Goal: Use online tool/utility: Use online tool/utility

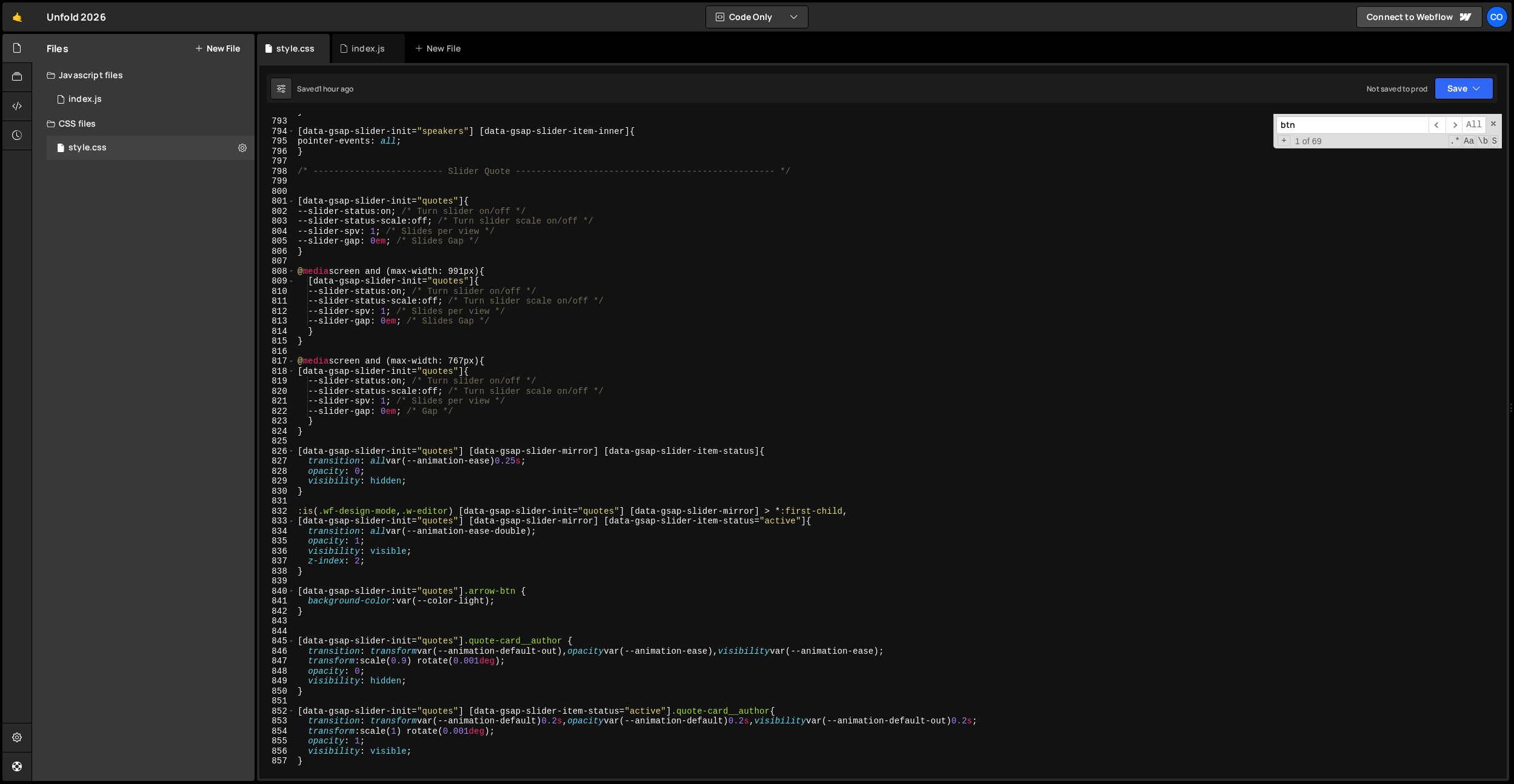
scroll to position [7823, 0]
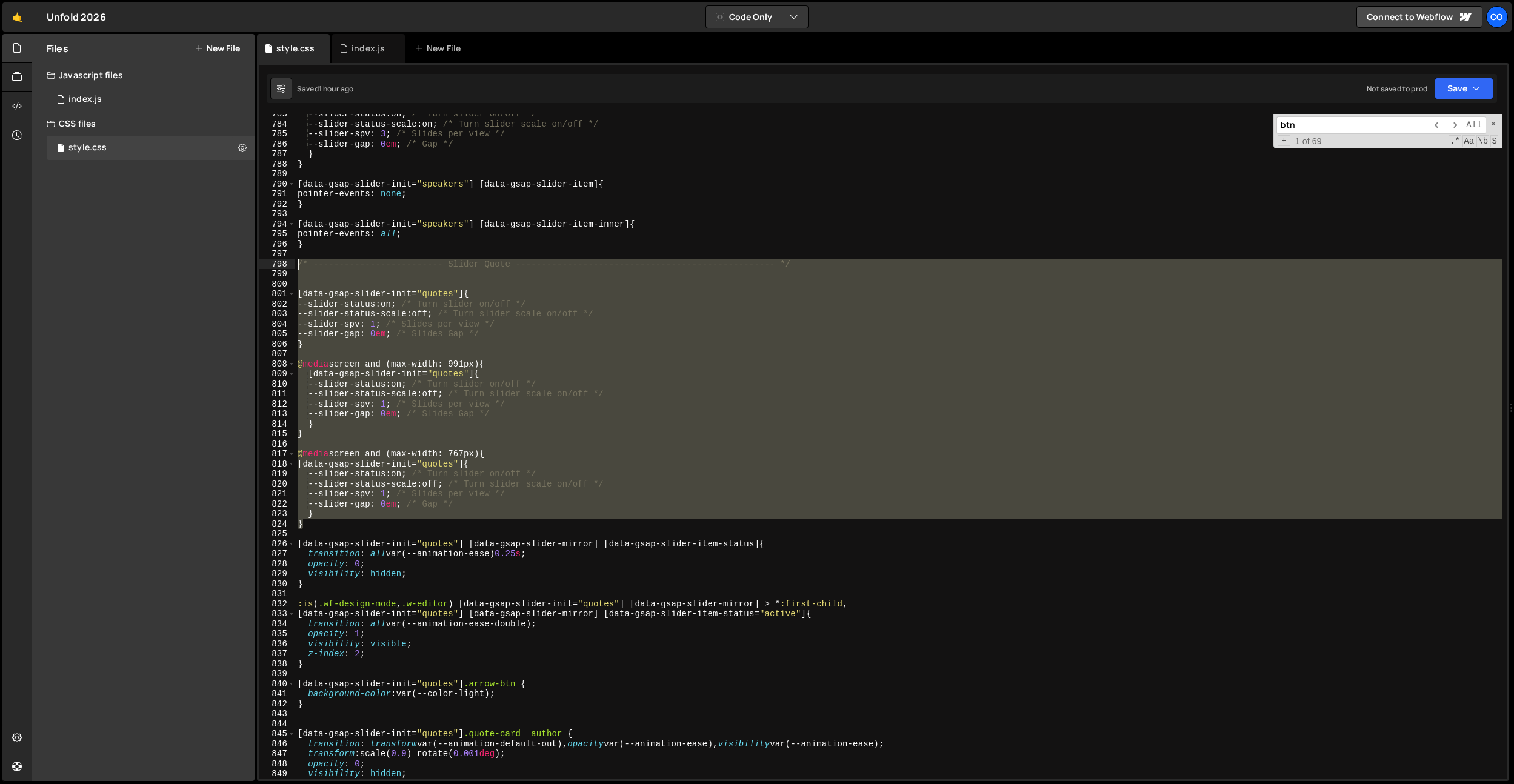
drag, startPoint x: 318, startPoint y: 520, endPoint x: 276, endPoint y: 267, distance: 256.5
click at [276, 267] on div "border-radius: 0.125em; 783 784 785 786 787 788 789 790 791 792 793 794 795 796…" at bounding box center [883, 446] width 1247 height 665
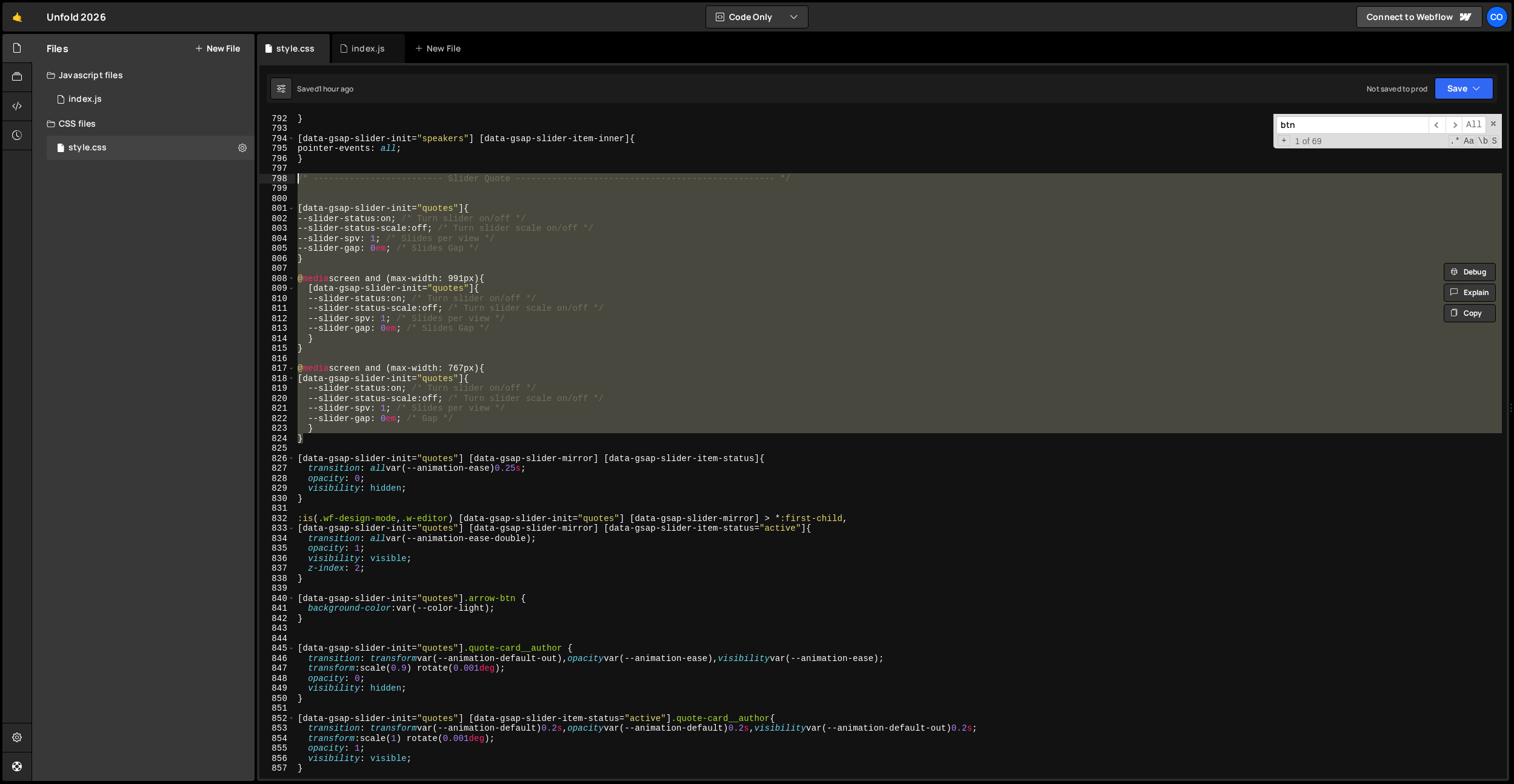
scroll to position [8231, 0]
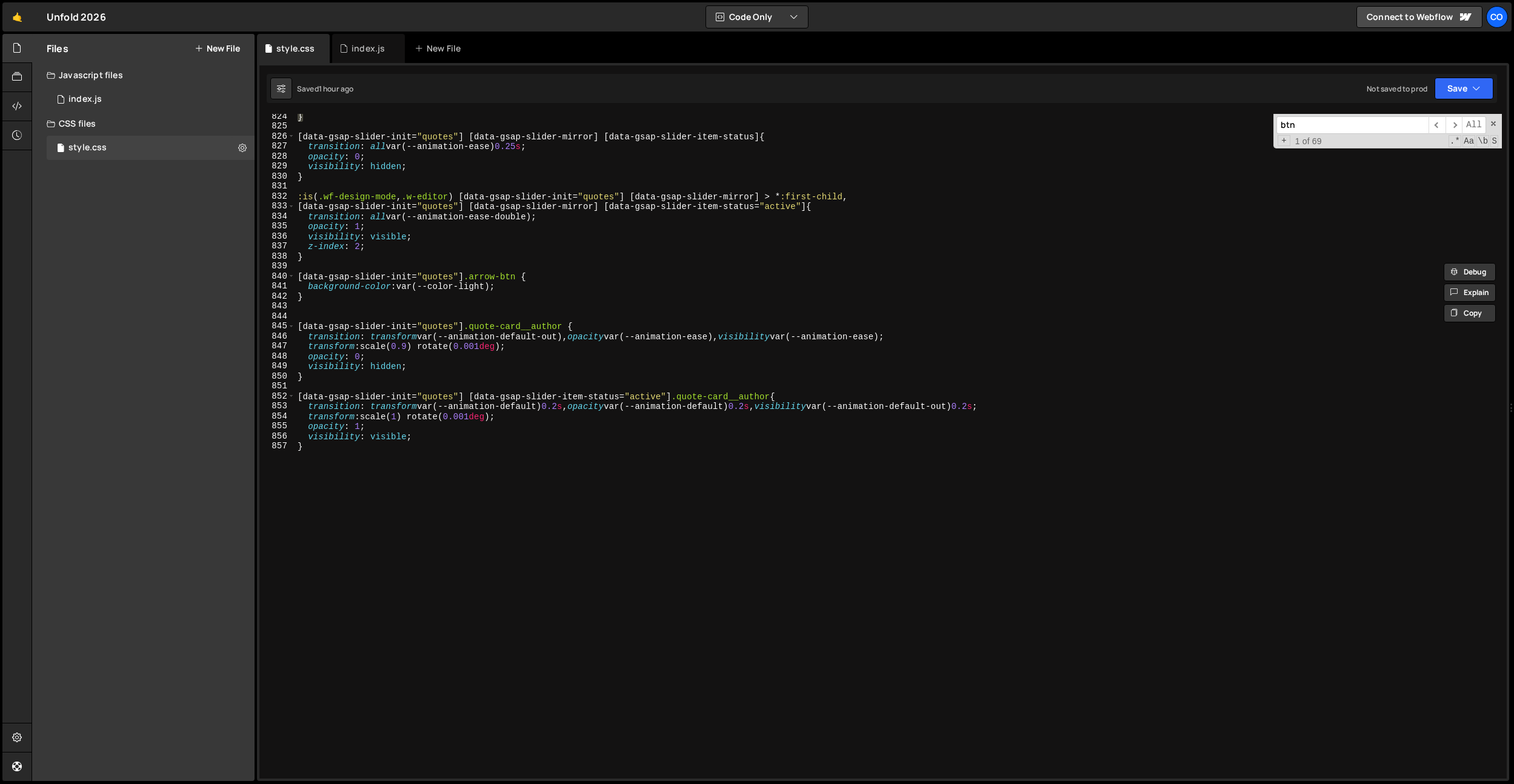
click at [477, 575] on div "} [ data-gsap-slider-init = " quotes " ] [ data-gsap-slider-mirror ] [ data-gsa…" at bounding box center [899, 454] width 1207 height 685
type textarea "}"
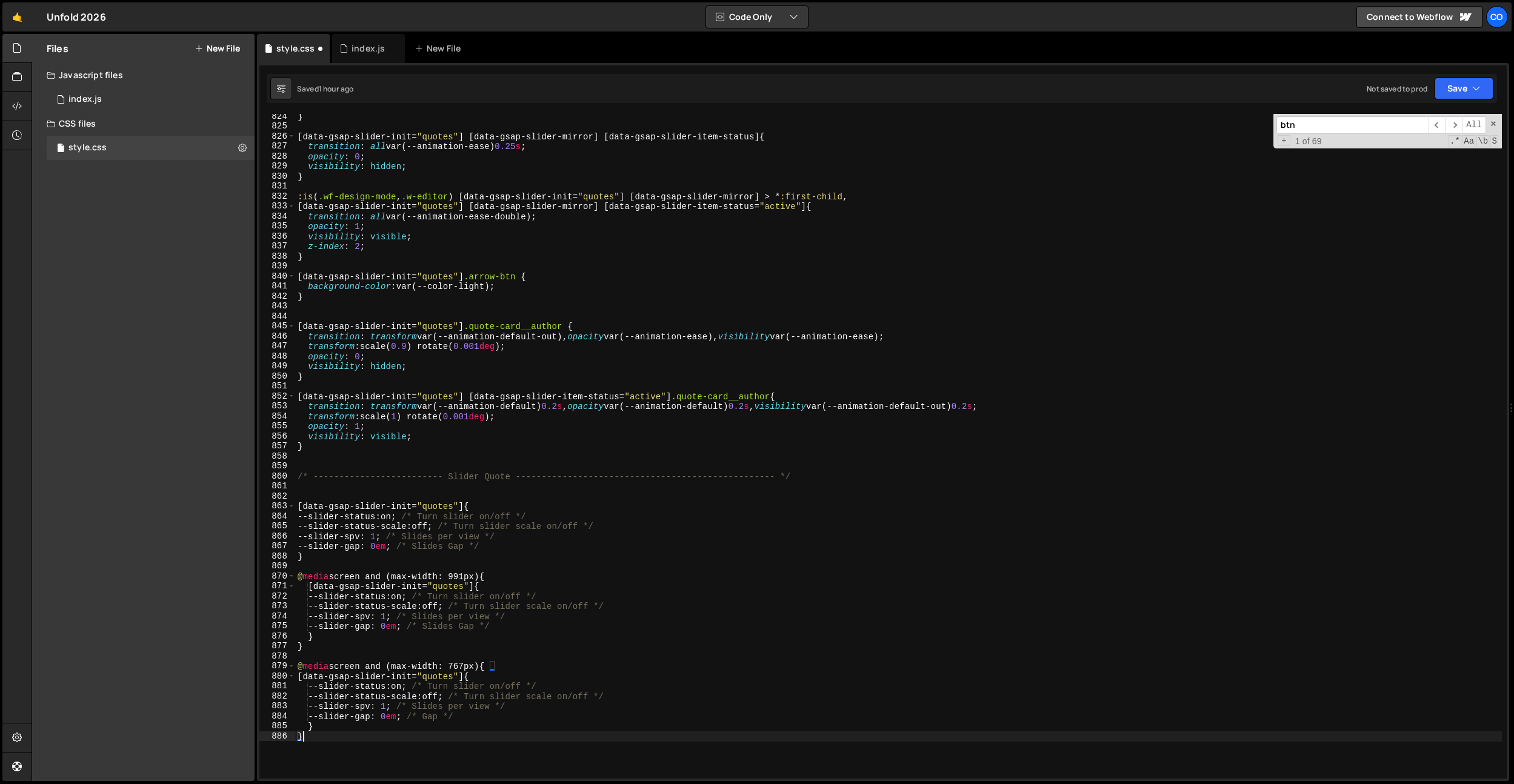
click at [491, 475] on div "} [ data-gsap-slider-init = " quotes " ] [ data-gsap-slider-mirror ] [ data-gsa…" at bounding box center [899, 454] width 1207 height 685
click at [433, 509] on div "} [ data-gsap-slider-init = " quotes " ] [ data-gsap-slider-mirror ] [ data-gsa…" at bounding box center [899, 454] width 1207 height 685
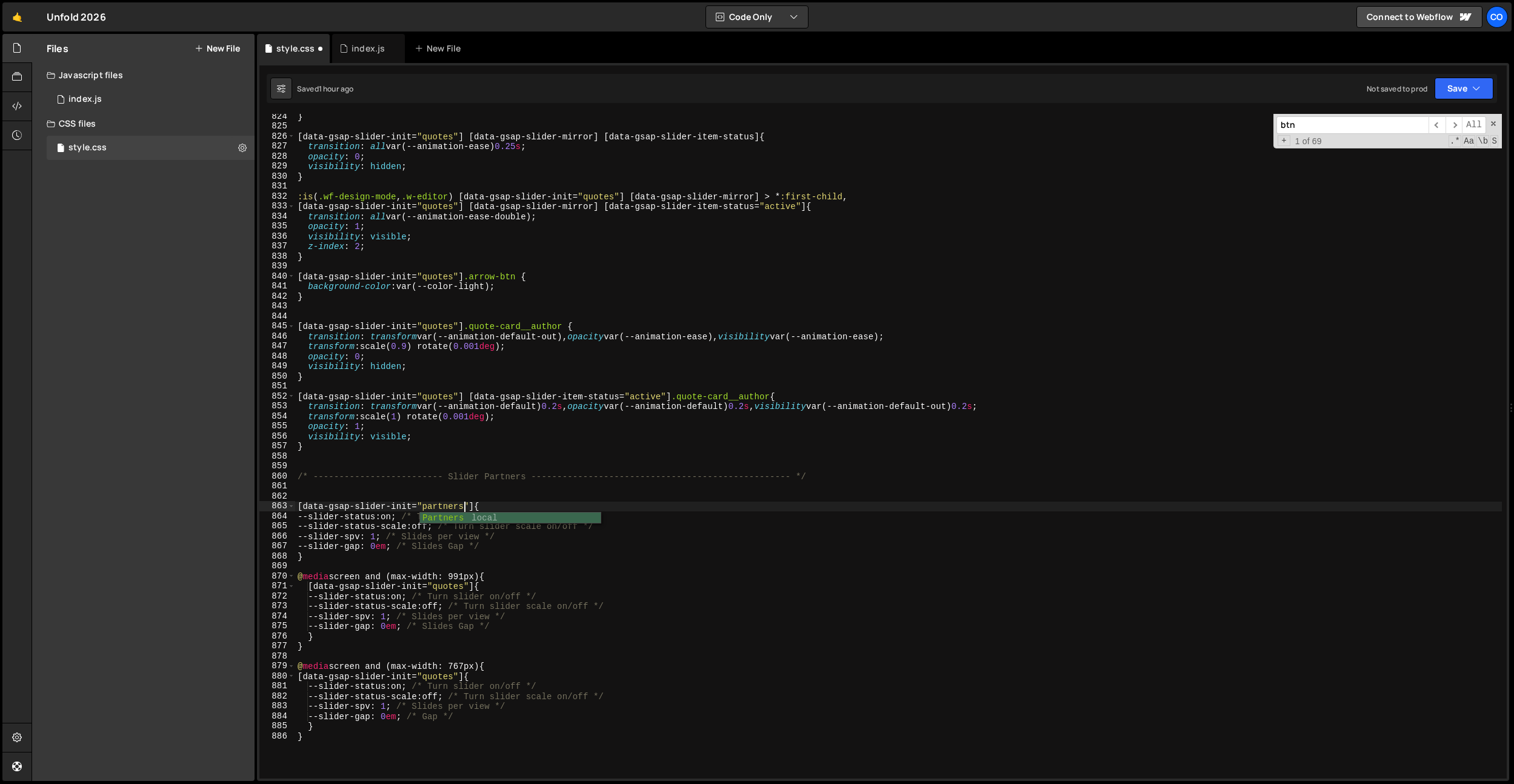
click at [433, 509] on div "} [ data-gsap-slider-init = " quotes " ] [ data-gsap-slider-mirror ] [ data-gsa…" at bounding box center [899, 454] width 1207 height 685
click at [452, 589] on div "} [ data-gsap-slider-init = " quotes " ] [ data-gsap-slider-mirror ] [ data-gsa…" at bounding box center [899, 454] width 1207 height 685
click at [449, 673] on div "} [ data-gsap-slider-init = " quotes " ] [ data-gsap-slider-mirror ] [ data-gsa…" at bounding box center [899, 454] width 1207 height 685
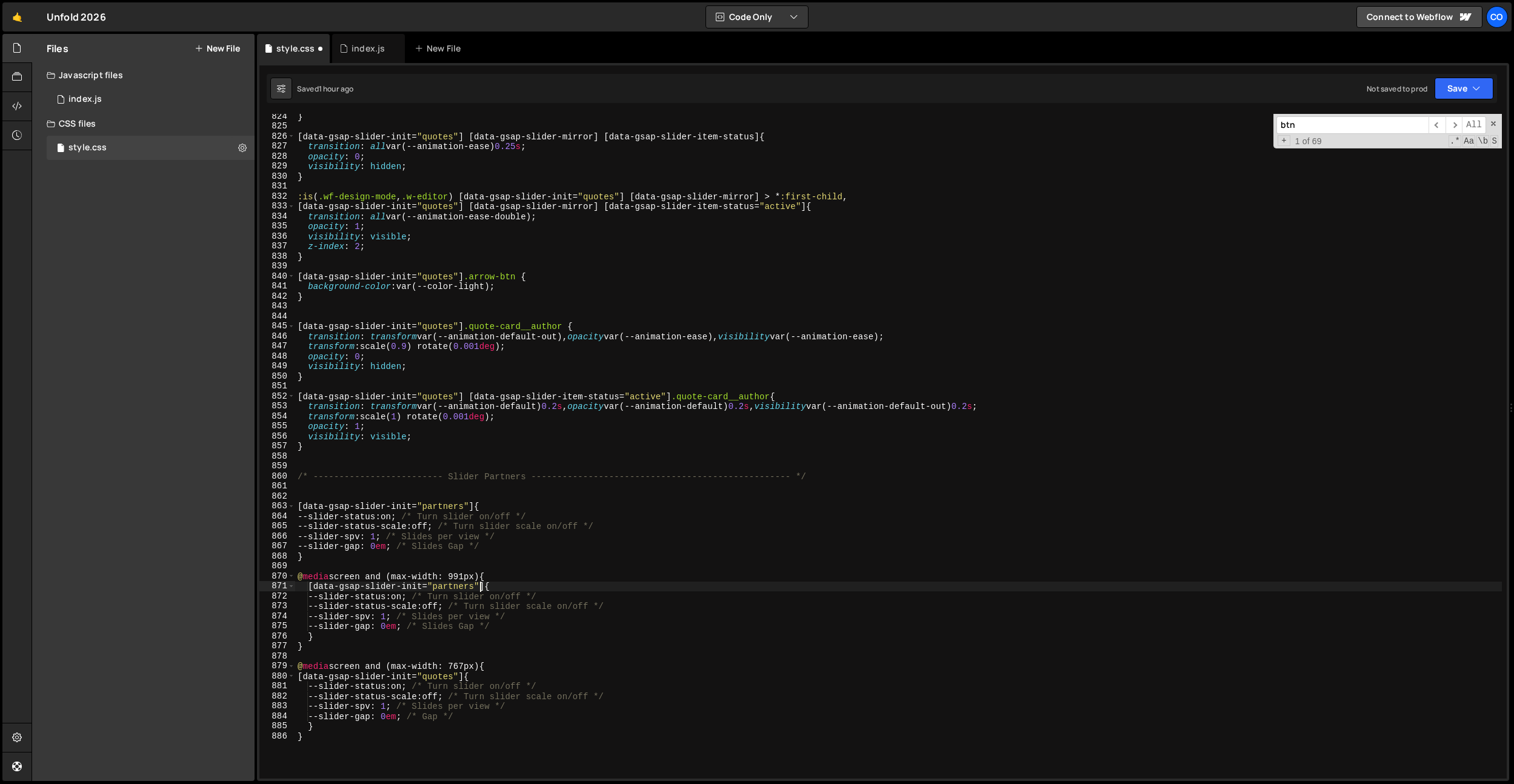
click at [449, 673] on div "} [ data-gsap-slider-init = " quotes " ] [ data-gsap-slider-mirror ] [ data-gsa…" at bounding box center [899, 454] width 1207 height 685
click at [395, 546] on div "} [ data-gsap-slider-init = " quotes " ] [ data-gsap-slider-mirror ] [ data-gsa…" at bounding box center [899, 454] width 1207 height 685
click at [389, 546] on div "} [ data-gsap-slider-init = " quotes " ] [ data-gsap-slider-mirror ] [ data-gsa…" at bounding box center [899, 454] width 1207 height 685
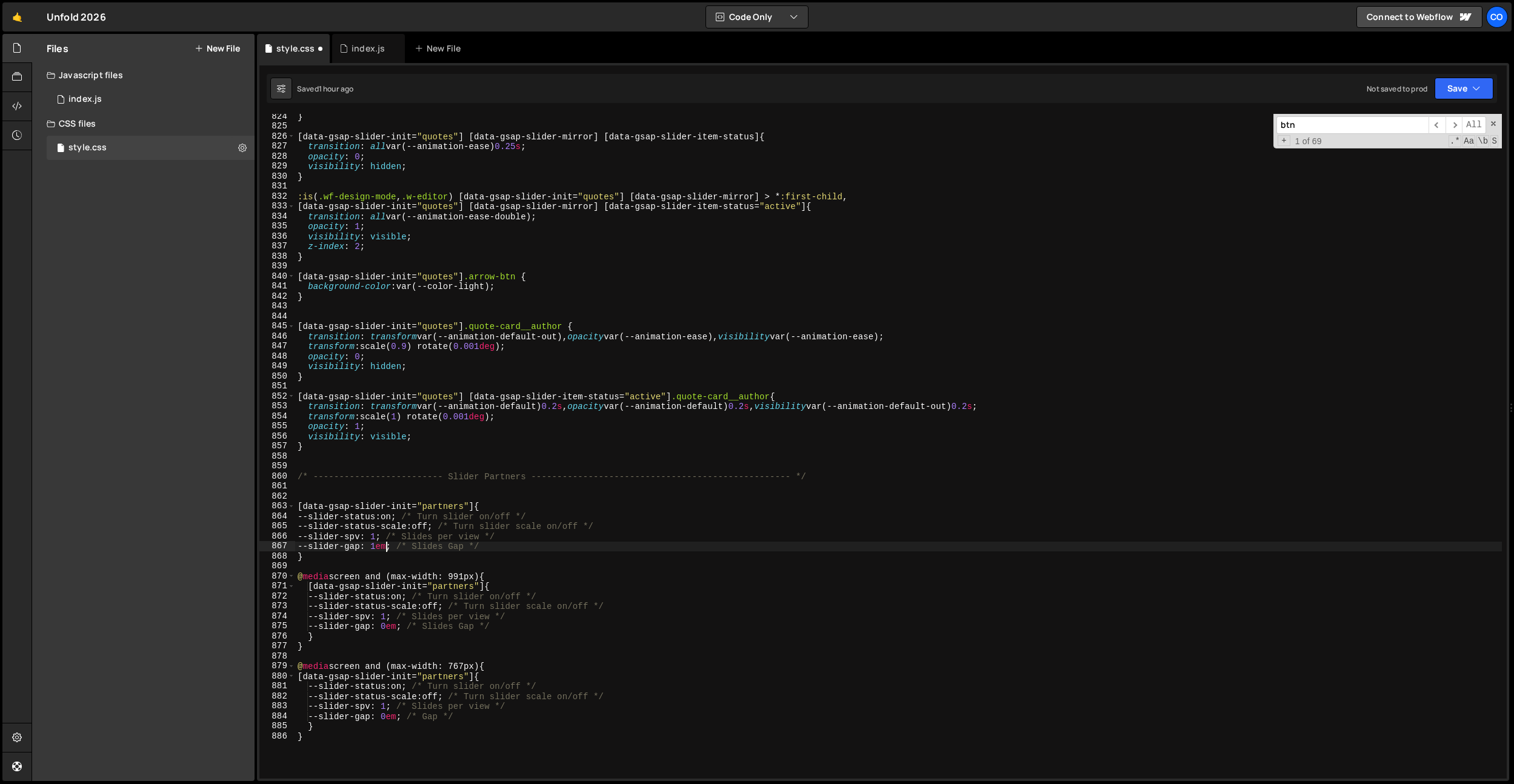
click at [388, 546] on div "} [ data-gsap-slider-init = " quotes " ] [ data-gsap-slider-mirror ] [ data-gsa…" at bounding box center [899, 454] width 1207 height 685
click at [399, 625] on div "} [ data-gsap-slider-init = " quotes " ] [ data-gsap-slider-mirror ] [ data-gsa…" at bounding box center [899, 454] width 1207 height 685
drag, startPoint x: 399, startPoint y: 625, endPoint x: 408, endPoint y: 681, distance: 56.7
click at [401, 626] on div "} [ data-gsap-slider-init = " quotes " ] [ data-gsap-slider-mirror ] [ data-gsa…" at bounding box center [899, 454] width 1207 height 685
paste textarea "1"
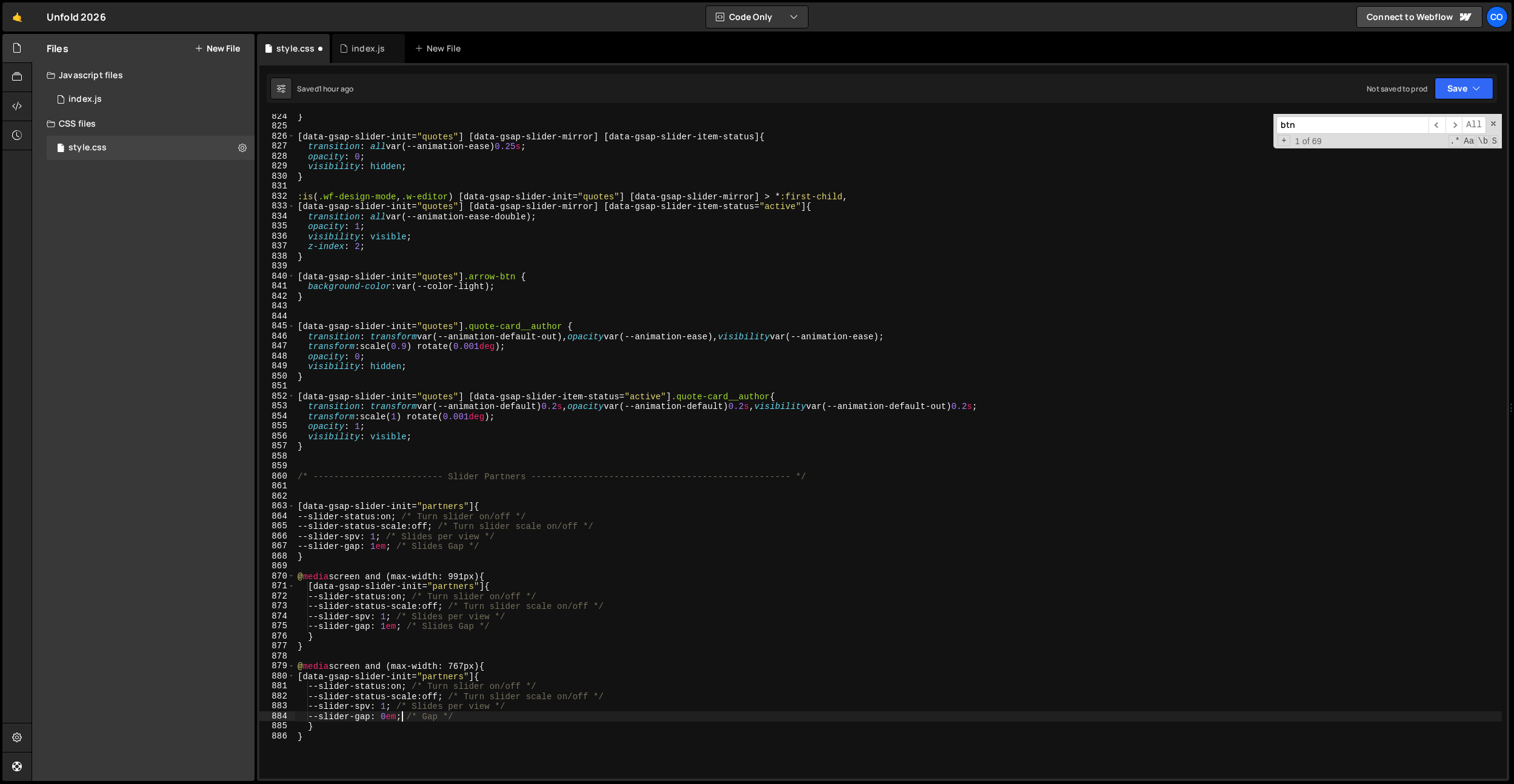
click at [401, 716] on div "} [ data-gsap-slider-init = " quotes " ] [ data-gsap-slider-mirror ] [ data-gsa…" at bounding box center [899, 454] width 1207 height 685
click at [401, 716] on div "} [ data-gsap-slider-init = " quotes " ] [ data-gsap-slider-mirror ] [ data-gsa…" at bounding box center [899, 454] width 1207 height 685
paste textarea "1"
click at [384, 534] on div "} [ data-gsap-slider-init = " quotes " ] [ data-gsap-slider-mirror ] [ data-gsa…" at bounding box center [899, 454] width 1207 height 685
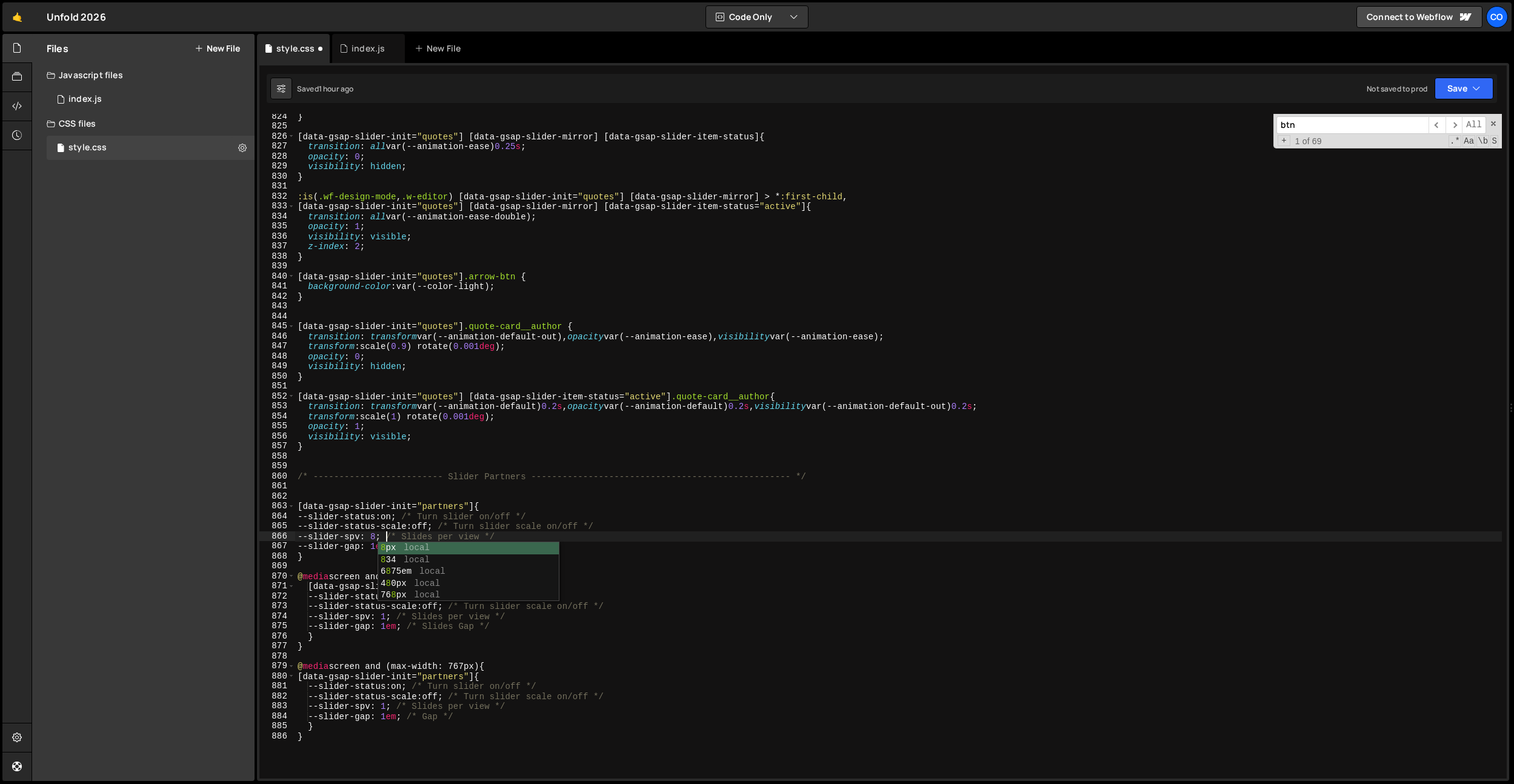
click at [396, 625] on div "} [ data-gsap-slider-init = " quotes " ] [ data-gsap-slider-mirror ] [ data-gsa…" at bounding box center [899, 454] width 1207 height 685
click at [397, 618] on div "} [ data-gsap-slider-init = " quotes " ] [ data-gsap-slider-mirror ] [ data-gsa…" at bounding box center [899, 454] width 1207 height 685
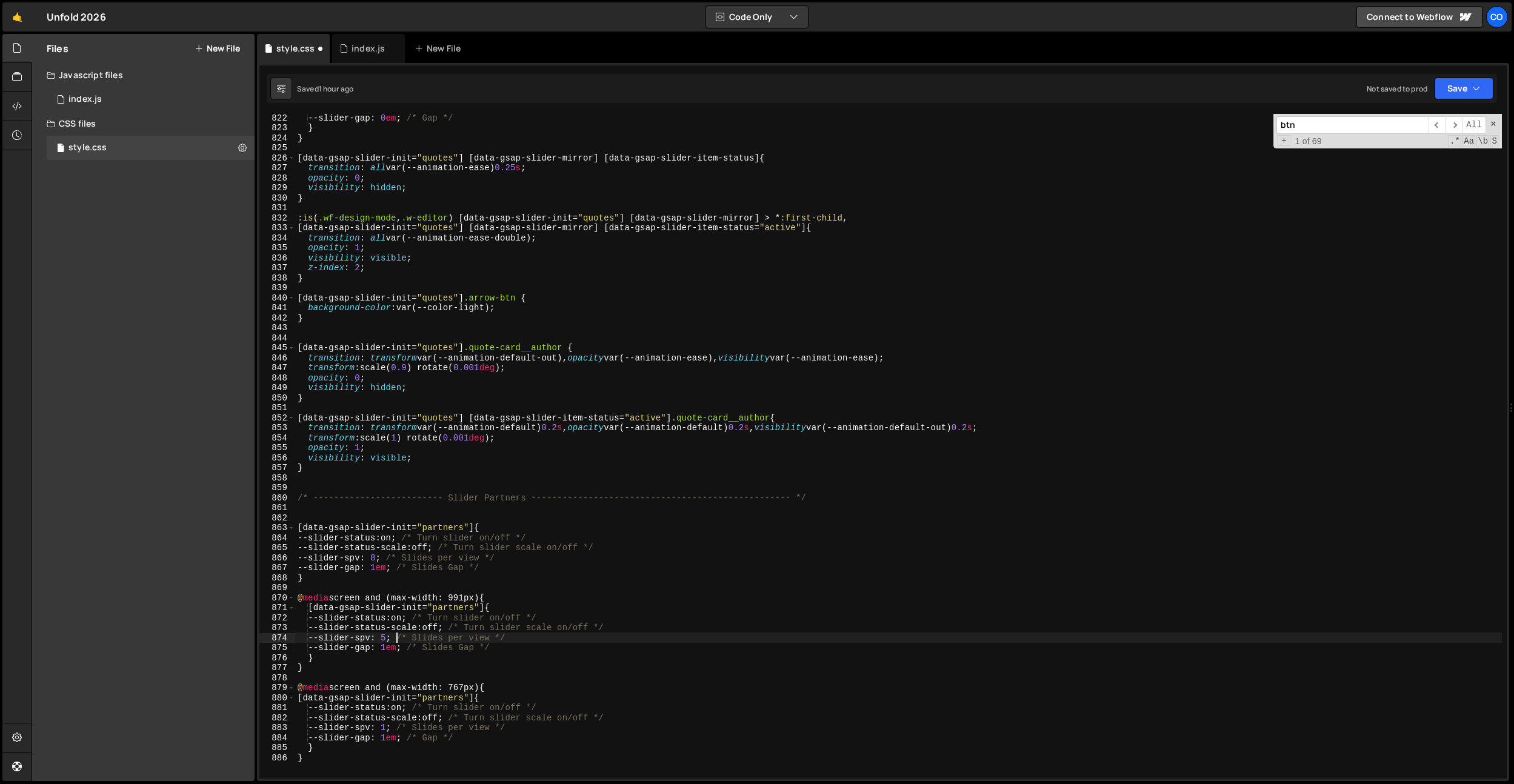
scroll to position [8369, 0]
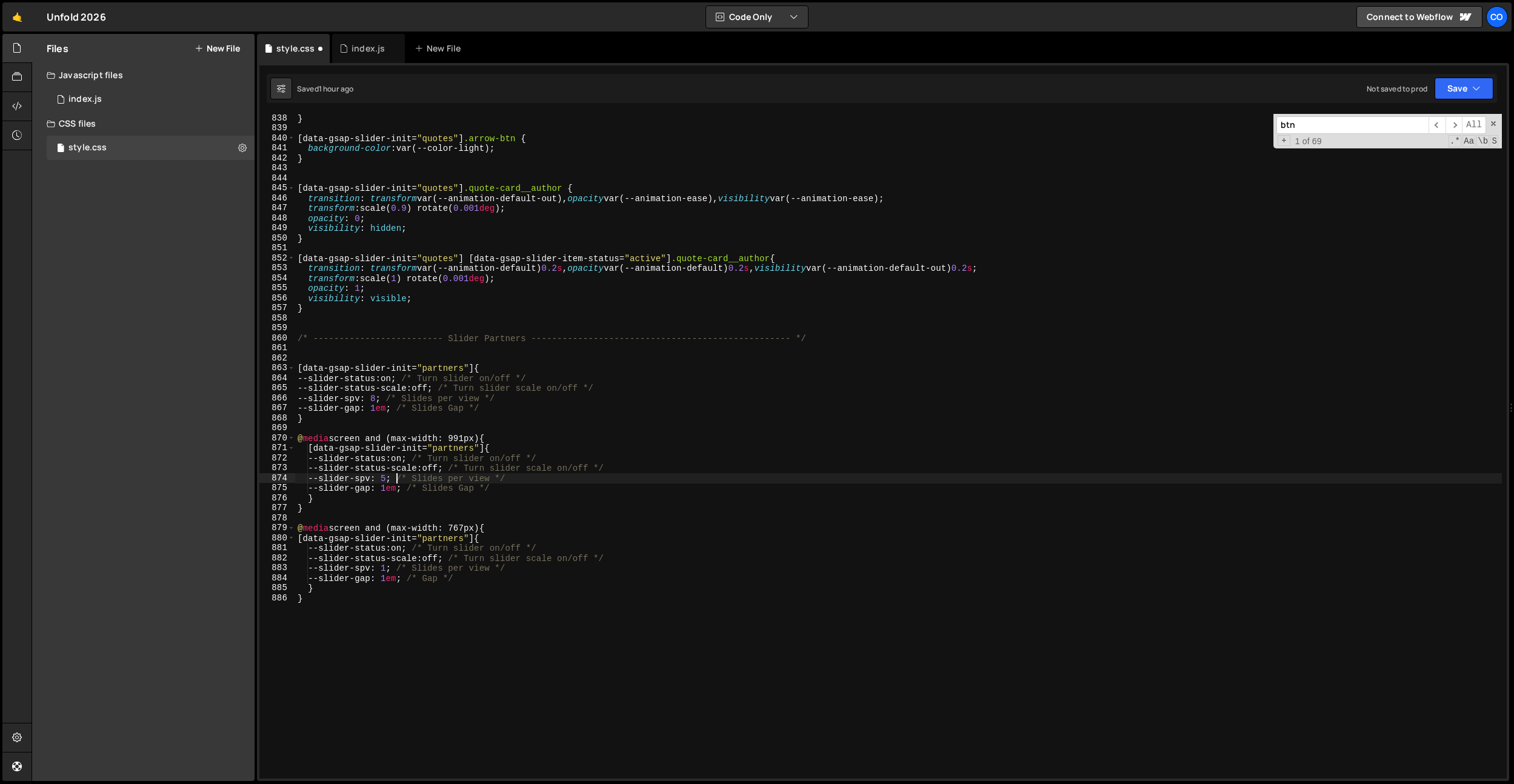
click at [396, 570] on div "} [ data-gsap-slider-init = " quotes " ] .arrow-btn { background-color : var(--…" at bounding box center [899, 456] width 1207 height 685
click at [581, 491] on div "} [ data-gsap-slider-init = " quotes " ] .arrow-btn { background-color : var(--…" at bounding box center [899, 456] width 1207 height 685
click at [609, 489] on div "} [ data-gsap-slider-init = " quotes " ] .arrow-btn { background-color : var(--…" at bounding box center [899, 456] width 1207 height 685
click at [385, 413] on div "} [ data-gsap-slider-init = " quotes " ] .arrow-btn { background-color : var(--…" at bounding box center [899, 456] width 1207 height 685
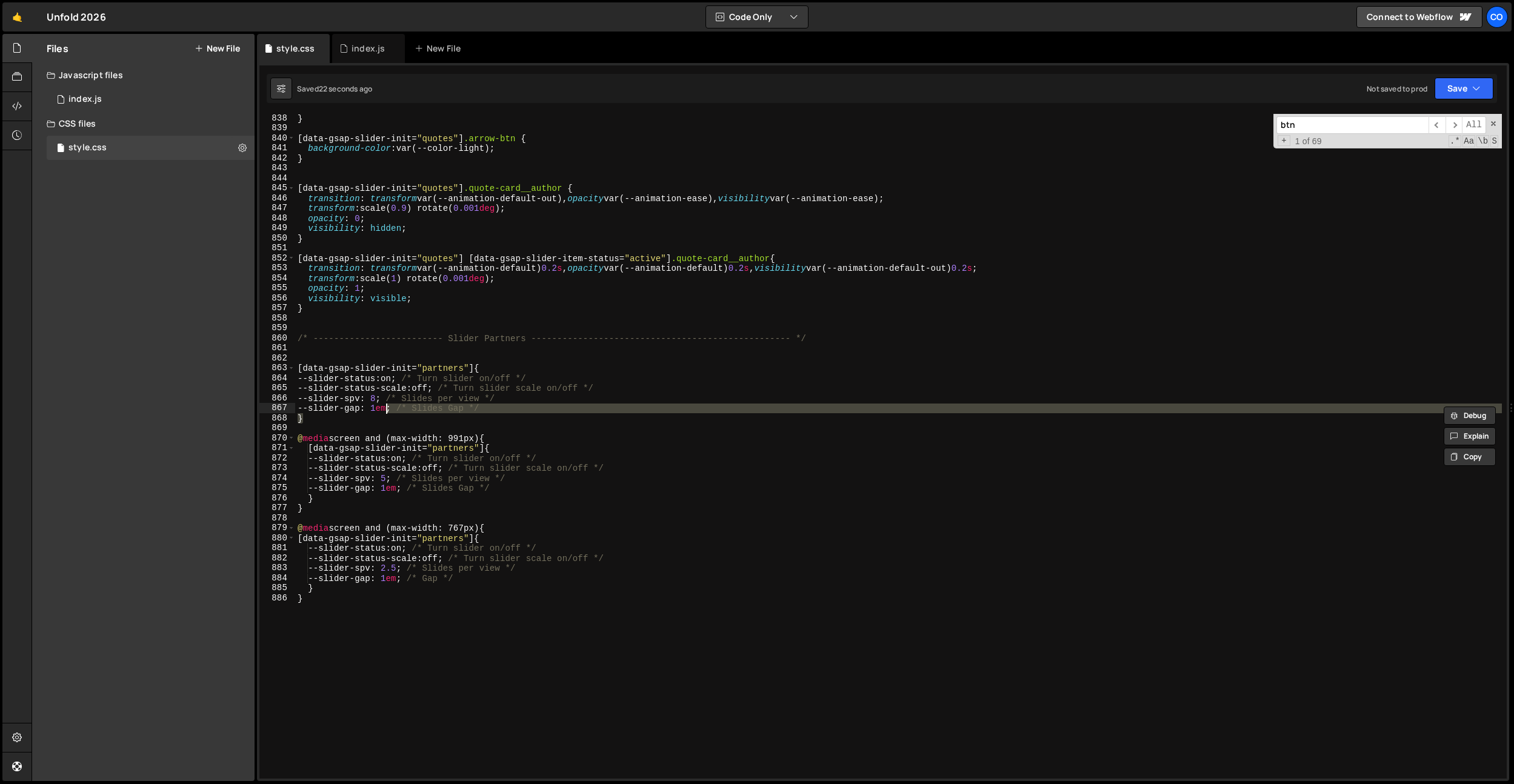
click at [386, 400] on div "} [ data-gsap-slider-init = " quotes " ] .arrow-btn { background-color : var(--…" at bounding box center [899, 456] width 1207 height 685
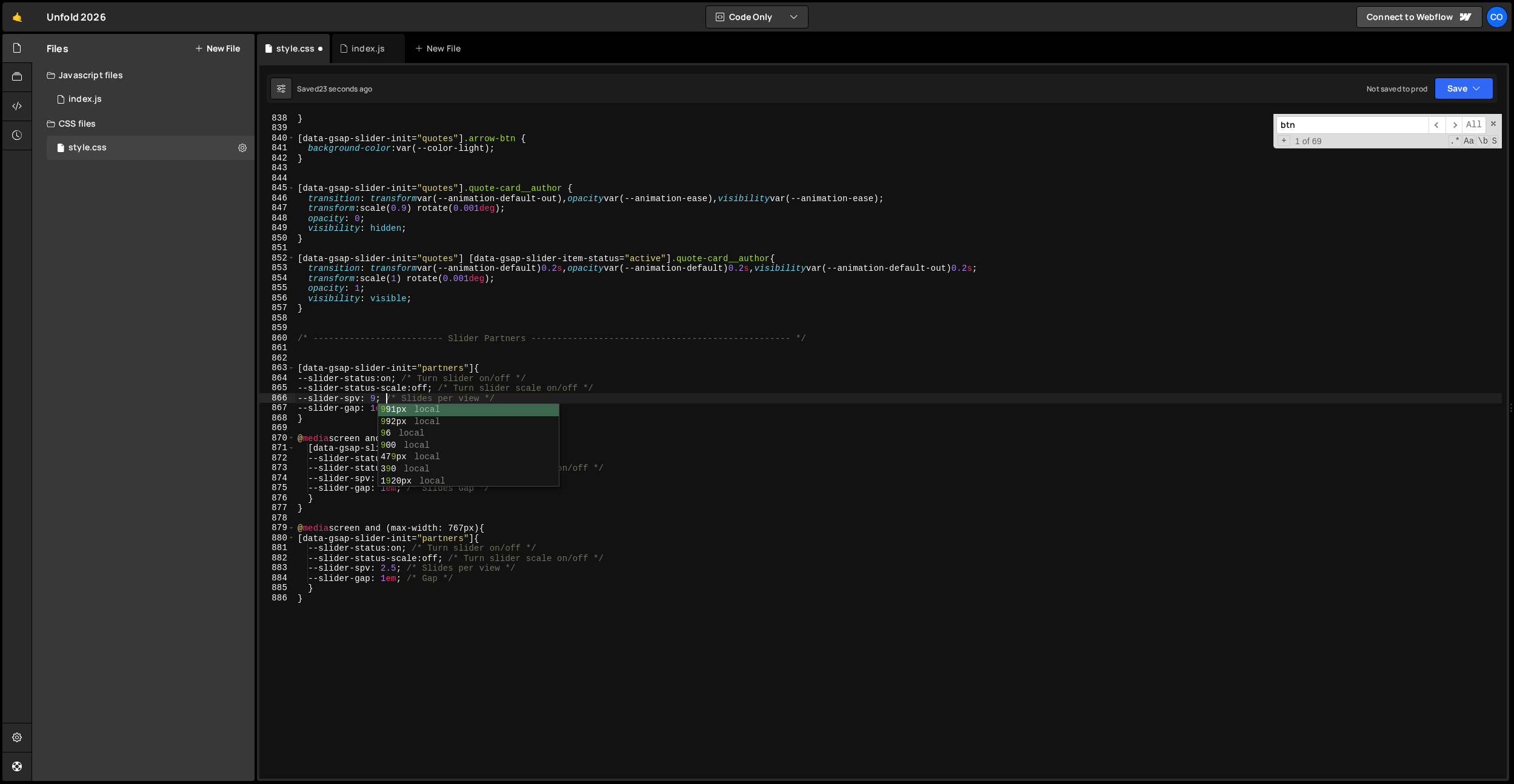
scroll to position [0, 6]
click at [373, 563] on div "} [ data-gsap-slider-init = " quotes " ] .arrow-btn { background-color : var(--…" at bounding box center [899, 456] width 1207 height 685
type textarea "--slider-status-scale: off; /* Turn slider scale on/off */"
paste input "0.3125"
type input "0.3125&2"
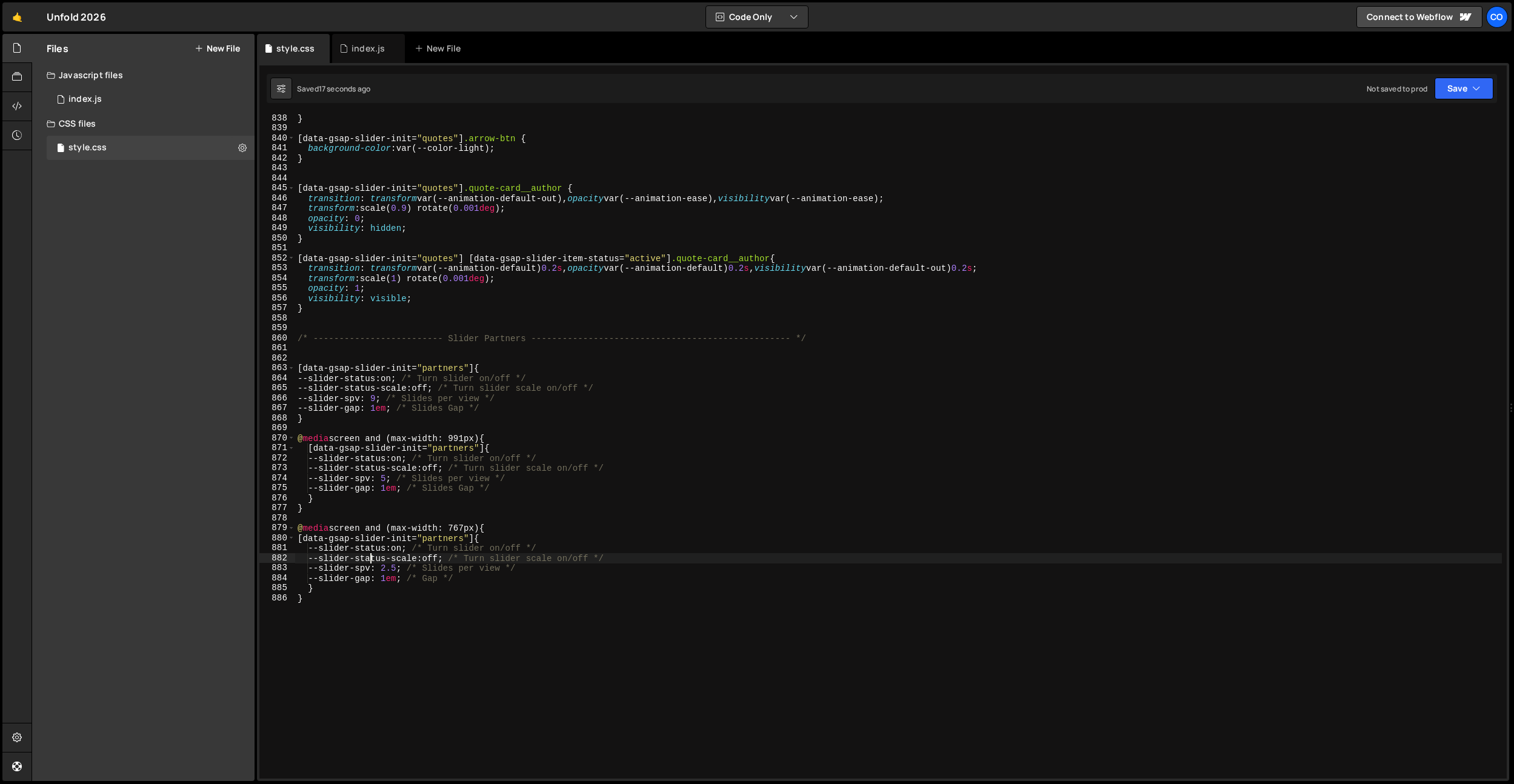
click at [419, 579] on div "} [ data-gsap-slider-init = " quotes " ] .arrow-btn { background-color : var(--…" at bounding box center [899, 456] width 1207 height 685
click at [399, 579] on div "} [ data-gsap-slider-init = " quotes " ] .arrow-btn { background-color : var(--…" at bounding box center [899, 456] width 1207 height 685
drag, startPoint x: 429, startPoint y: 578, endPoint x: 403, endPoint y: 579, distance: 26.0
click at [403, 579] on div "} [ data-gsap-slider-init = " quotes " ] .arrow-btn { background-color : var(--…" at bounding box center [899, 456] width 1207 height 685
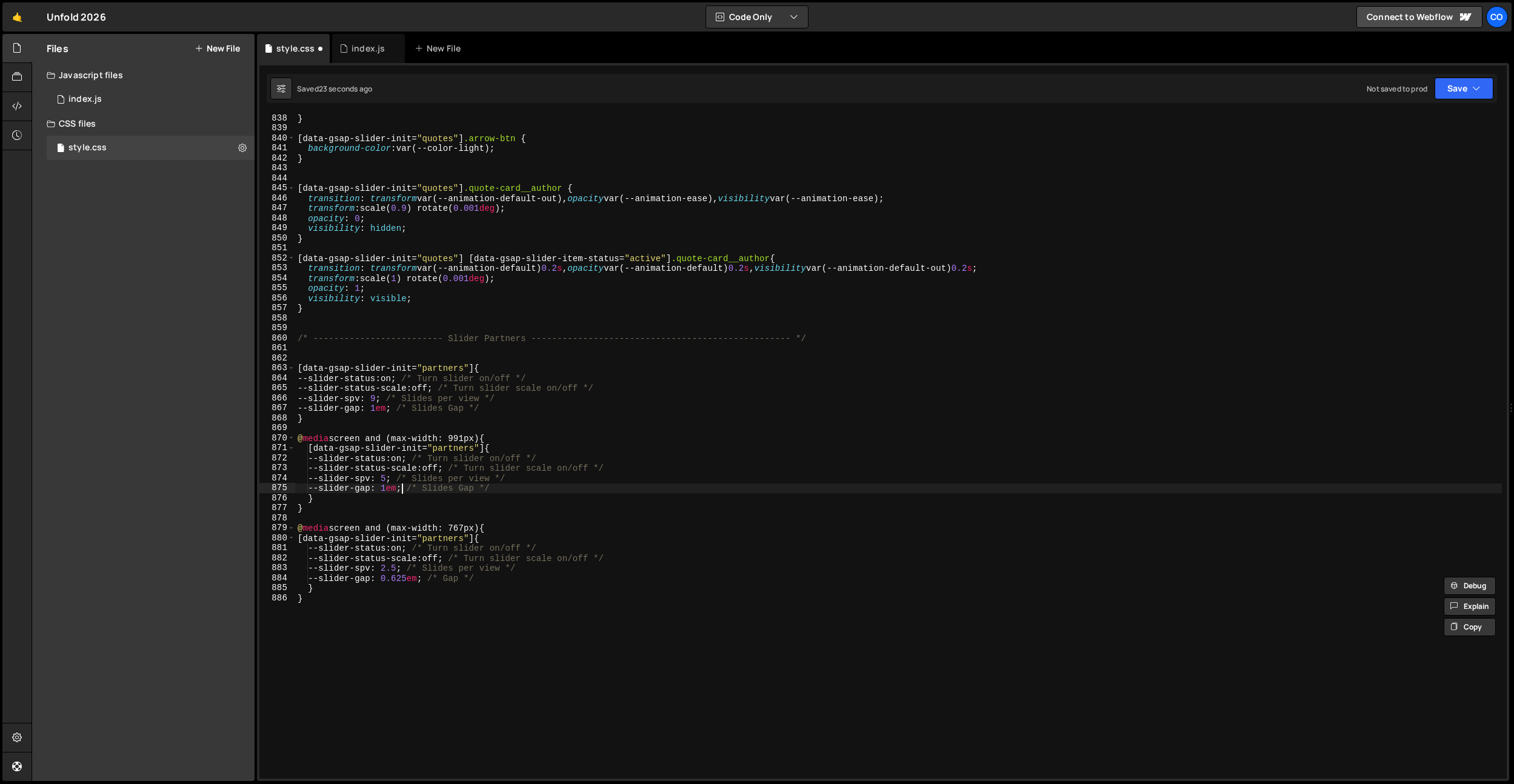
click at [399, 487] on div "} [ data-gsap-slider-init = " quotes " ] .arrow-btn { background-color : var(--…" at bounding box center [899, 456] width 1207 height 685
click at [413, 581] on div "} [ data-gsap-slider-init = " quotes " ] .arrow-btn { background-color : var(--…" at bounding box center [899, 456] width 1207 height 685
drag, startPoint x: 427, startPoint y: 581, endPoint x: 393, endPoint y: 580, distance: 34.0
click at [393, 580] on div "} [ data-gsap-slider-init = " quotes " ] .arrow-btn { background-color : var(--…" at bounding box center [899, 456] width 1207 height 685
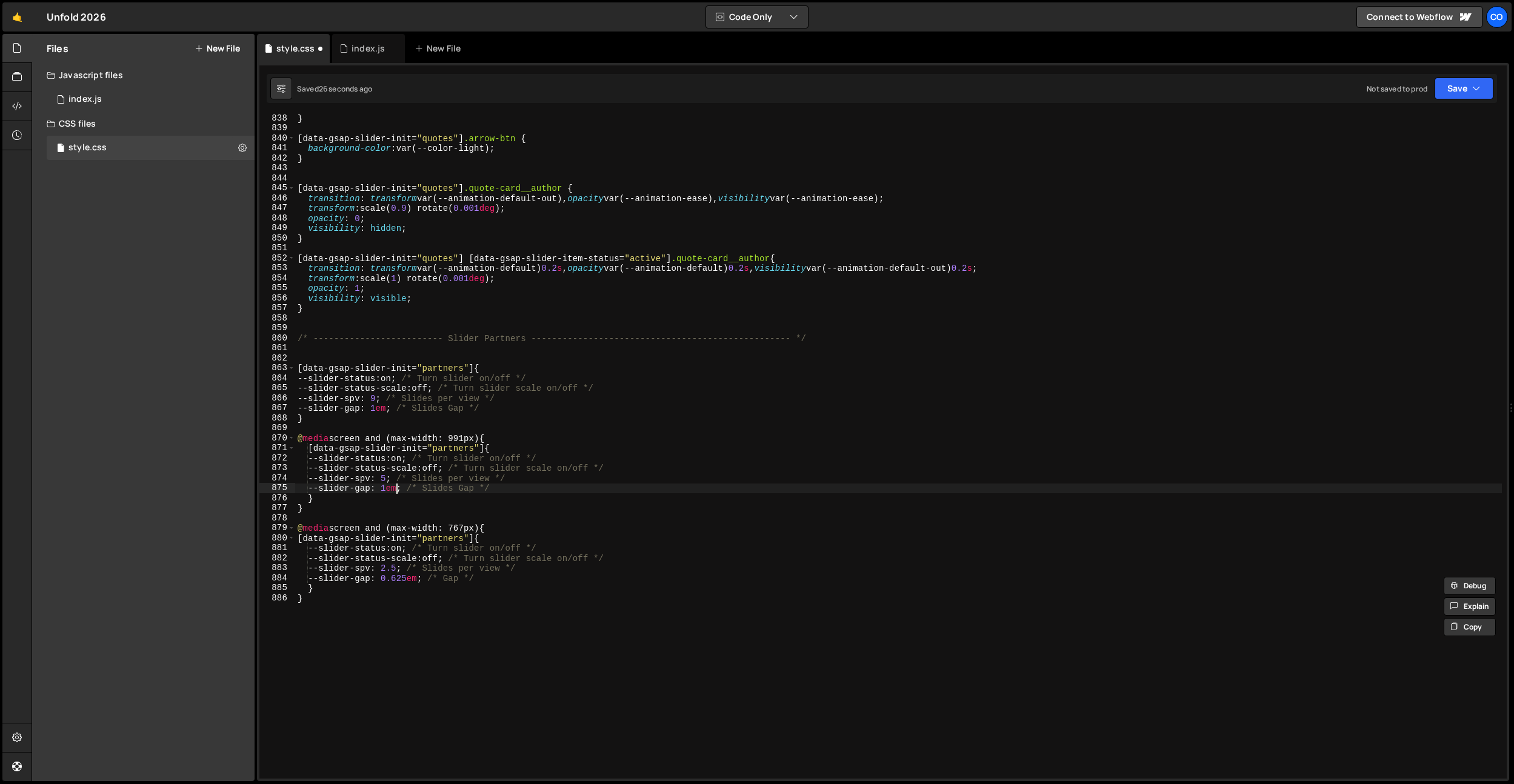
click at [395, 489] on div "} [ data-gsap-slider-init = " quotes " ] .arrow-btn { background-color : var(--…" at bounding box center [899, 456] width 1207 height 685
paste textarea "0.625"
click at [393, 410] on div "} [ data-gsap-slider-init = " quotes " ] .arrow-btn { background-color : var(--…" at bounding box center [899, 456] width 1207 height 685
paste textarea "0.625"
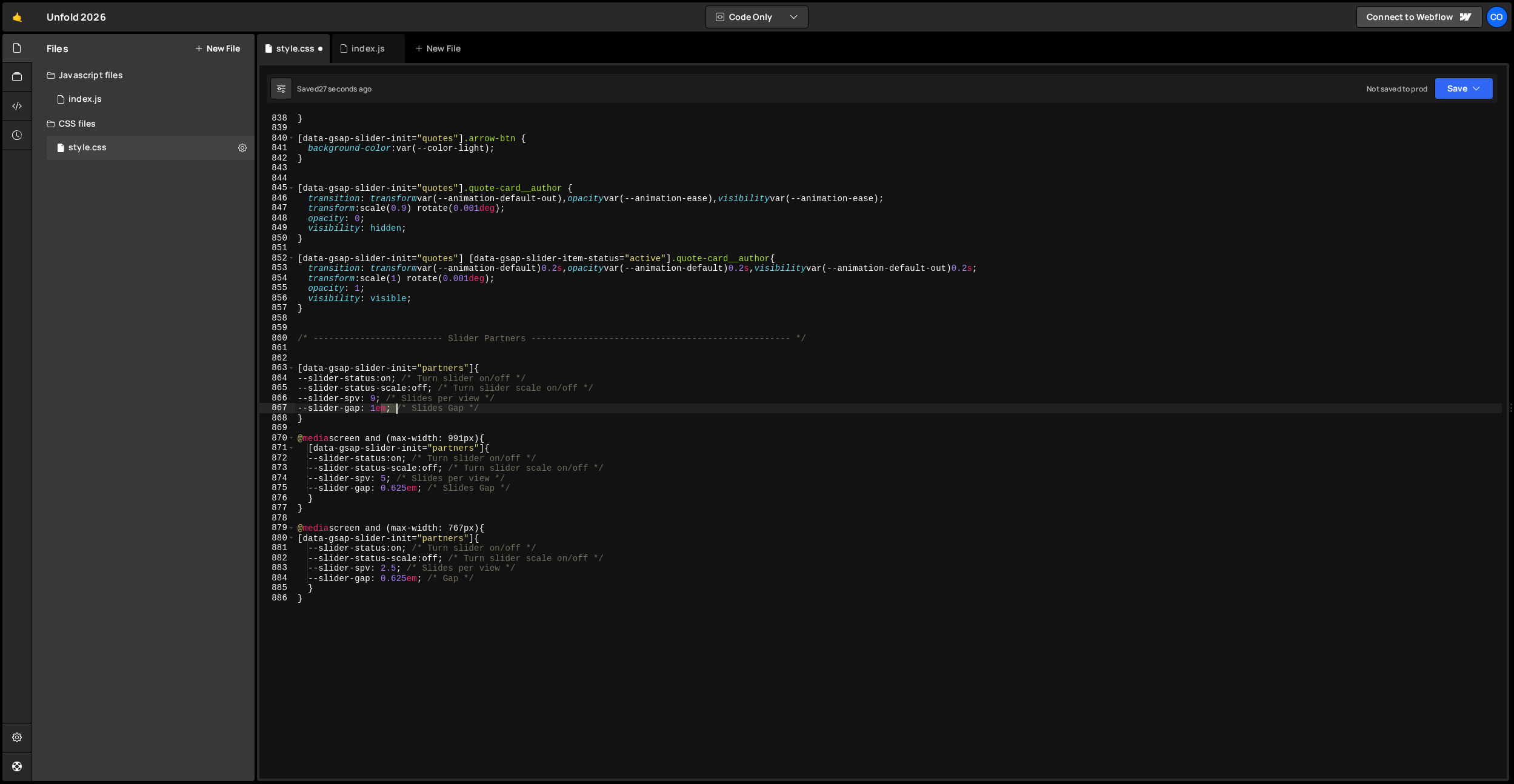
click at [393, 410] on div "} [ data-gsap-slider-init = " quotes " ] .arrow-btn { background-color : var(--…" at bounding box center [899, 456] width 1207 height 685
type textarea "--slider-gap: 0.625em; /* Slides Gap */"
